Goal: Task Accomplishment & Management: Complete application form

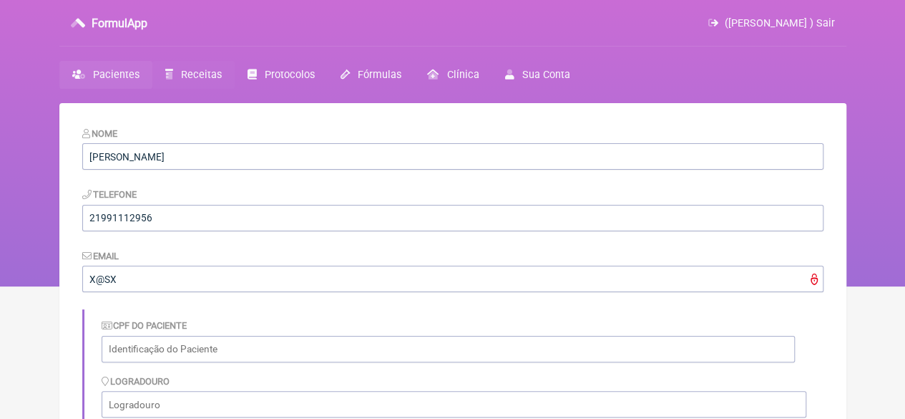
click at [196, 75] on span "Receitas" at bounding box center [201, 75] width 41 height 12
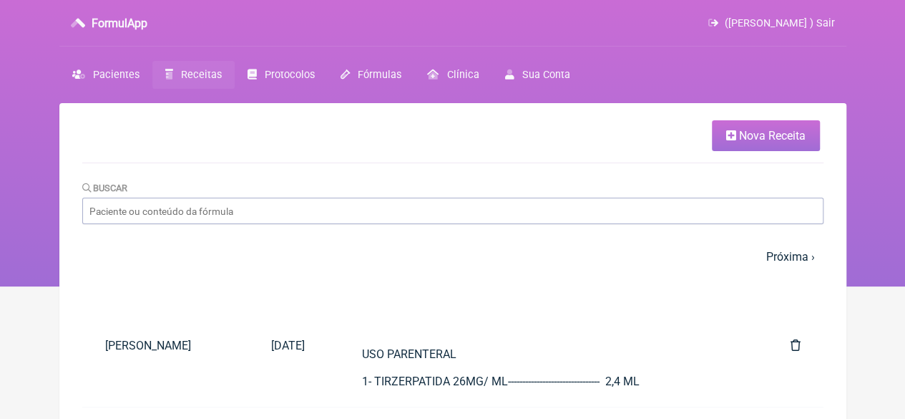
click at [742, 138] on span "Nova Receita" at bounding box center [772, 136] width 67 height 14
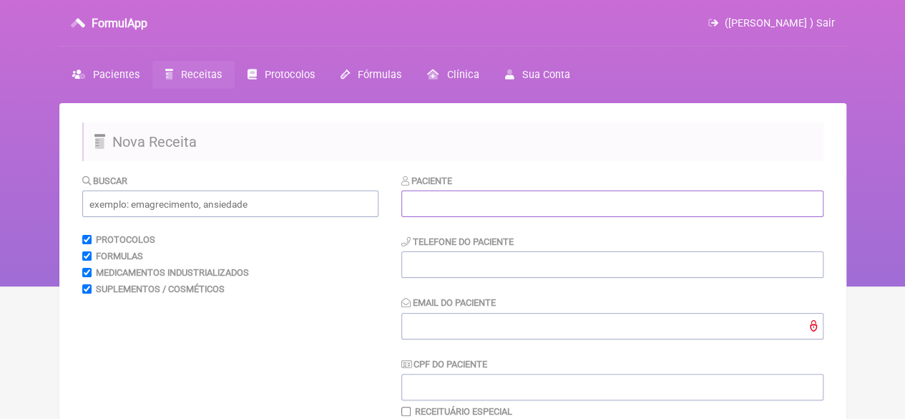
click at [468, 197] on input "text" at bounding box center [613, 203] width 422 height 26
paste input "[PERSON_NAME]"
type input "[PERSON_NAME]"
click at [444, 267] on input "tel" at bounding box center [613, 264] width 422 height 26
type input "21"
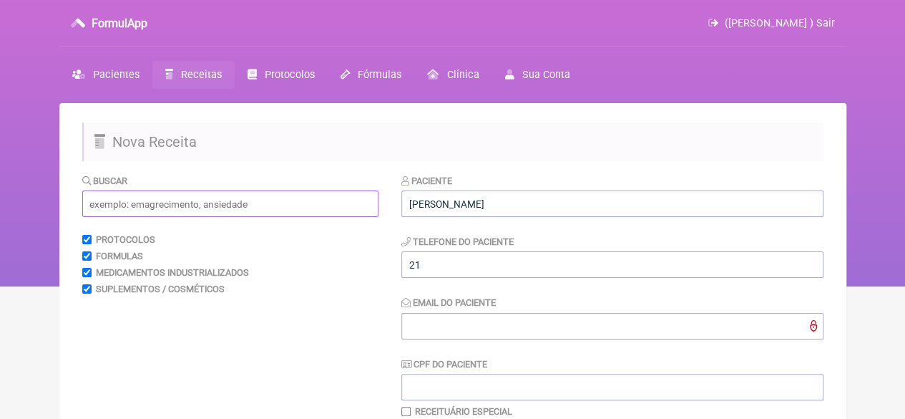
click at [330, 207] on input "text" at bounding box center [230, 203] width 296 height 26
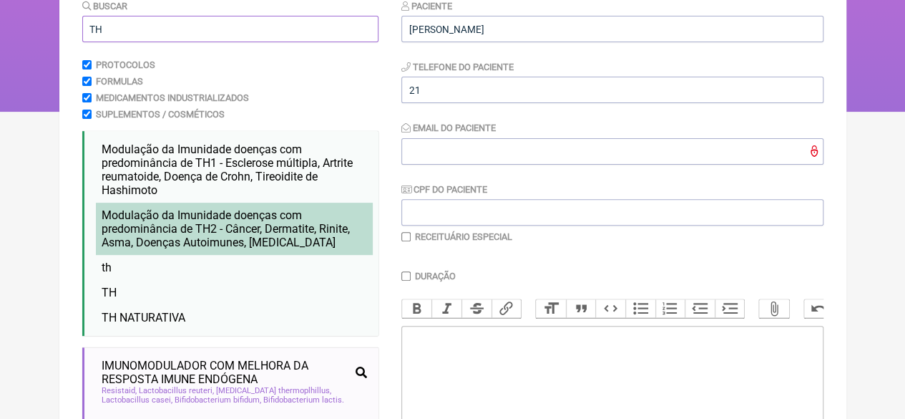
scroll to position [215, 0]
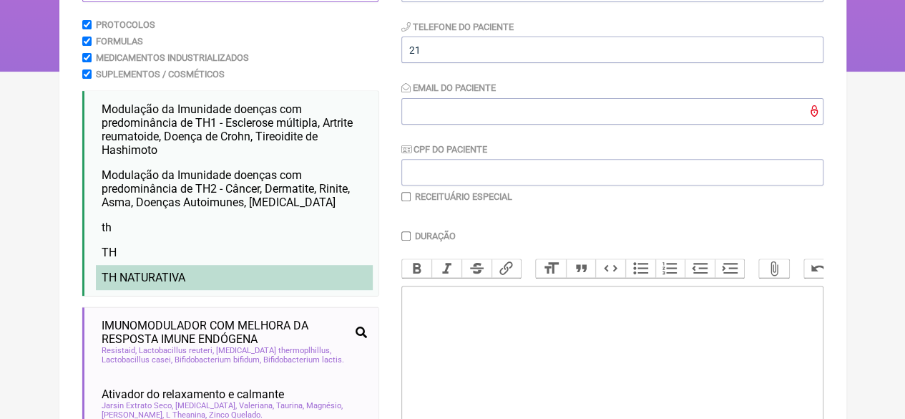
type input "TH"
click at [186, 273] on li "TH NATURATIVA" at bounding box center [234, 277] width 277 height 25
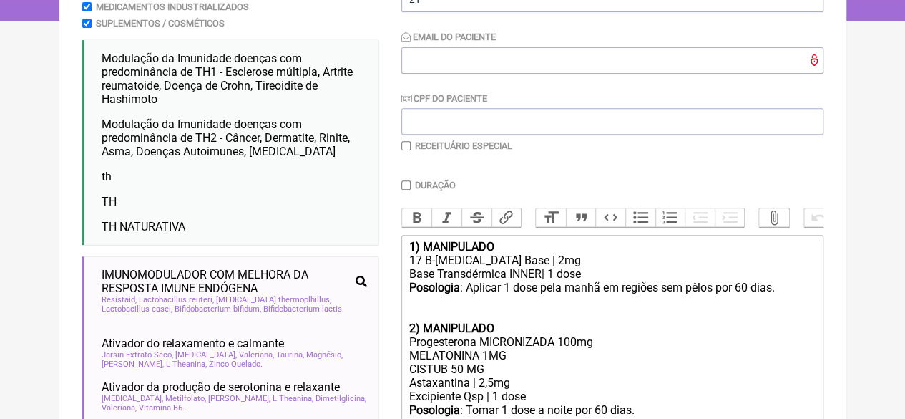
scroll to position [358, 0]
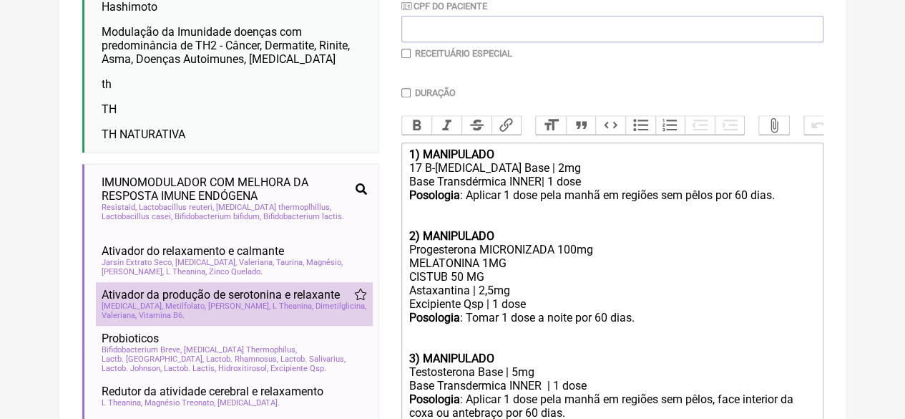
drag, startPoint x: 485, startPoint y: 291, endPoint x: 352, endPoint y: 289, distance: 133.1
click at [352, 289] on form "Buscar TH Protocolos Formulas Medicamentos Industrializados Suplementos / Cosmé…" at bounding box center [453, 264] width 742 height 898
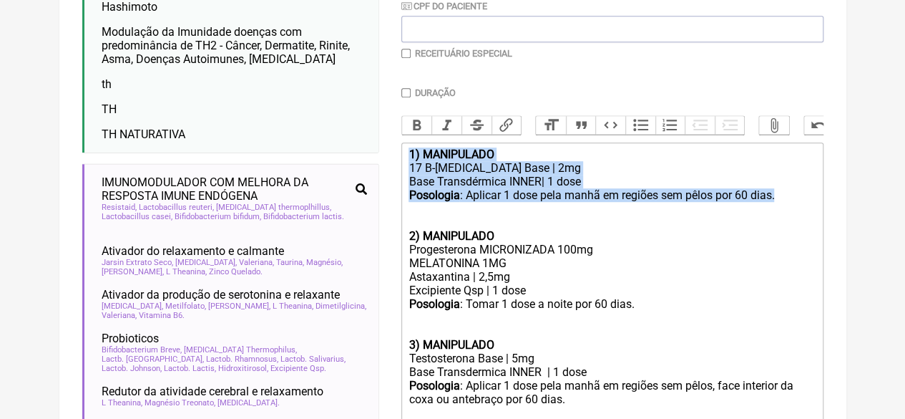
drag, startPoint x: 781, startPoint y: 211, endPoint x: 395, endPoint y: 164, distance: 388.7
click at [395, 164] on form "Buscar TH Protocolos Formulas Medicamentos Industrializados Suplementos / Cosmé…" at bounding box center [453, 264] width 742 height 898
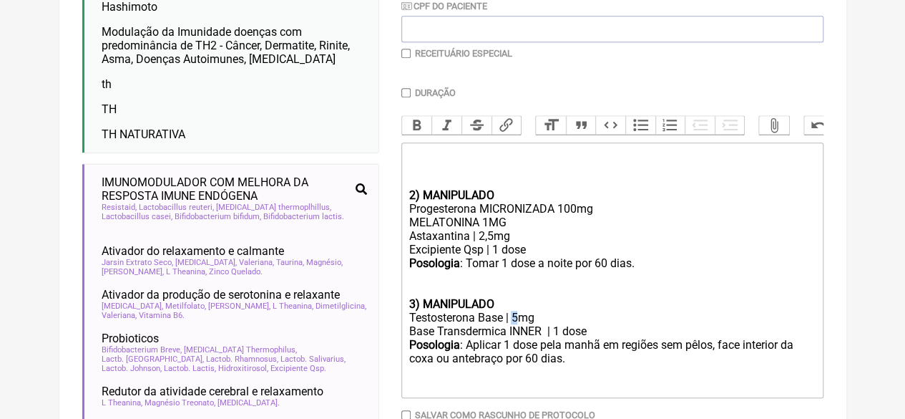
click at [516, 324] on div "Testosterona Base | 5mg" at bounding box center [612, 318] width 407 height 14
drag, startPoint x: 416, startPoint y: 208, endPoint x: 402, endPoint y: 209, distance: 13.6
click at [402, 209] on trix-editor "2) MANIPULADO Progesterona MICRONIZADA 100mg MELATONINA 1MG Astaxantina | 2,5mg…" at bounding box center [613, 270] width 422 height 256
click at [414, 311] on strong "3) MANIPULADO" at bounding box center [451, 304] width 85 height 14
type trix-editor "<div><br><br><br></div><div><strong>1) MANIPULADO</strong></div><div>Progestero…"
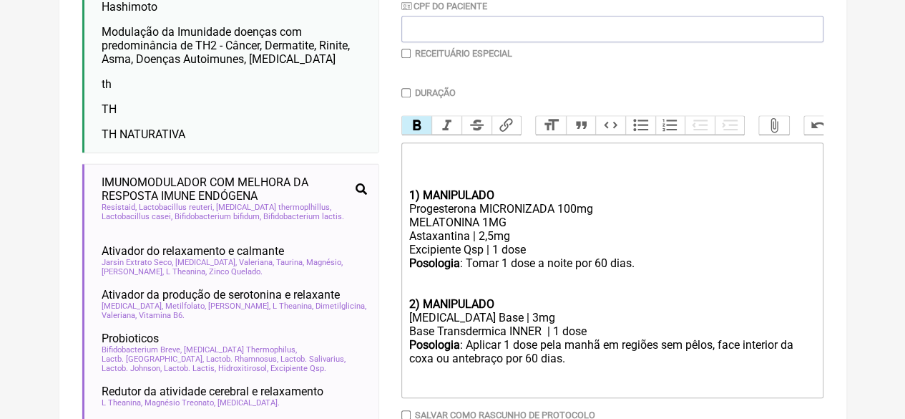
click at [406, 55] on input "checkbox" at bounding box center [406, 53] width 9 height 9
checkbox input "true"
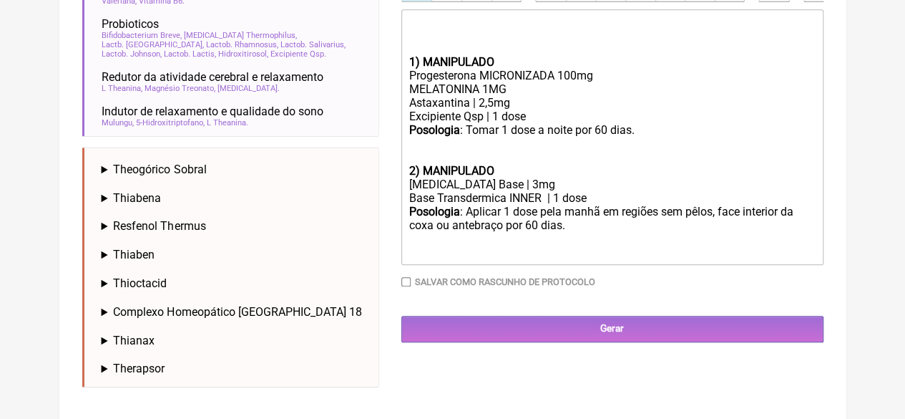
scroll to position [680, 0]
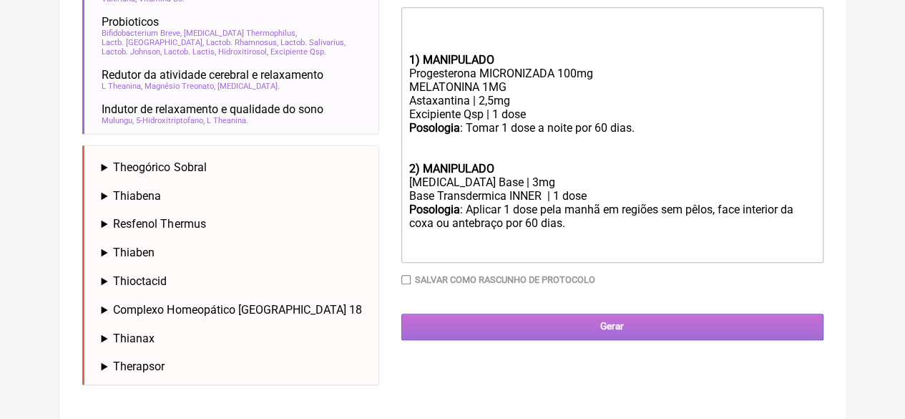
click at [540, 329] on input "Gerar" at bounding box center [613, 327] width 422 height 26
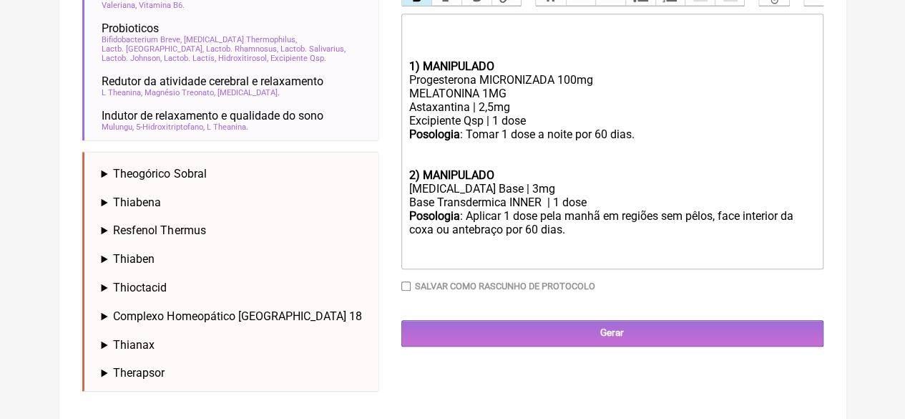
scroll to position [671, 0]
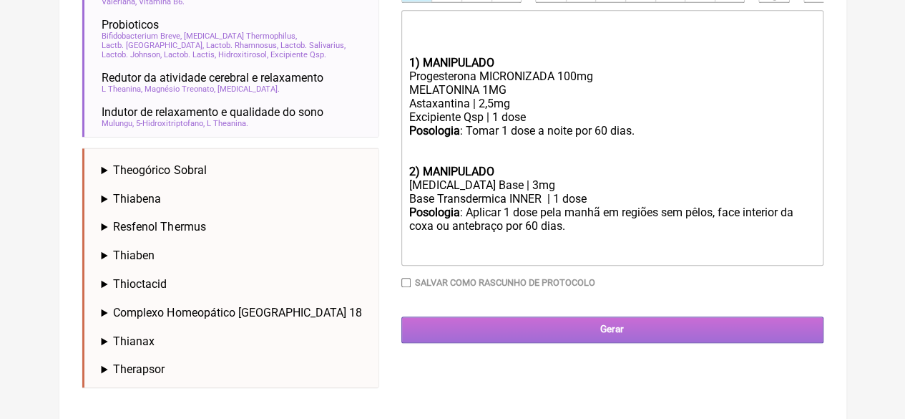
type input "X@X"
click at [530, 343] on input "Gerar" at bounding box center [613, 329] width 422 height 26
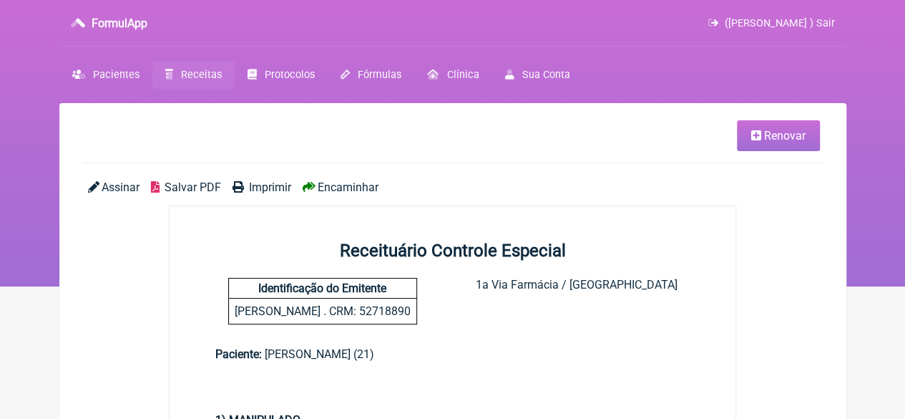
click at [270, 188] on span "Imprimir" at bounding box center [270, 187] width 42 height 14
